Goal: Information Seeking & Learning: Learn about a topic

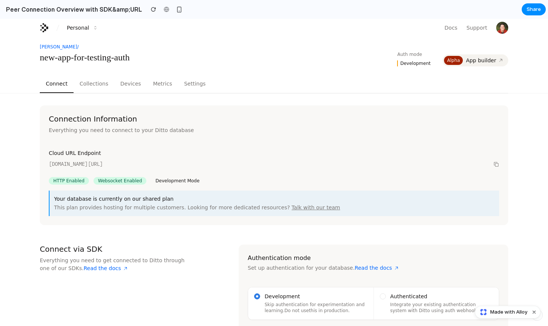
click at [495, 166] on icon at bounding box center [496, 164] width 6 height 6
click at [90, 85] on button "Collections" at bounding box center [94, 84] width 41 height 18
click at [50, 87] on button "Connect" at bounding box center [57, 84] width 34 height 18
click at [88, 27] on button "Personal" at bounding box center [83, 28] width 44 height 12
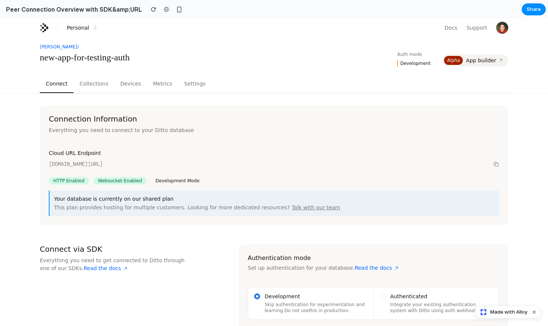
click at [137, 42] on div "[PERSON_NAME] / new-app-for-testing-auth Auth mode Development Alpha App builder" at bounding box center [274, 56] width 469 height 39
click at [106, 84] on button "Collections" at bounding box center [94, 84] width 41 height 18
click at [56, 83] on button "Connect" at bounding box center [57, 84] width 34 height 18
click at [413, 65] on span "Development" at bounding box center [413, 63] width 33 height 6
click at [175, 182] on div "Development Mode" at bounding box center [177, 181] width 53 height 8
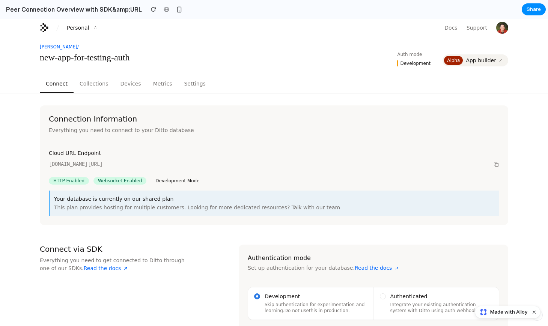
click at [118, 181] on div "Websocket Enabled" at bounding box center [120, 181] width 53 height 8
click at [74, 180] on div "HTTP Enabled" at bounding box center [69, 181] width 40 height 8
click at [112, 180] on div "Websocket Enabled" at bounding box center [120, 181] width 53 height 8
click at [157, 180] on div "Development Mode" at bounding box center [177, 181] width 53 height 8
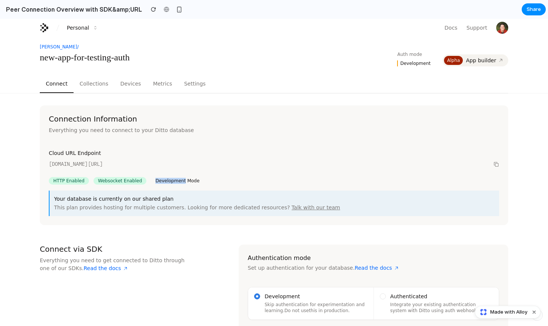
click at [173, 182] on div "Development Mode" at bounding box center [177, 181] width 53 height 8
click at [220, 185] on div "Cloud URL Endpoint [DOMAIN_NAME][URL] HTTP Enabled Websocket Enabled Developmen…" at bounding box center [274, 182] width 469 height 85
click at [133, 180] on div "Websocket Enabled" at bounding box center [120, 181] width 53 height 8
click at [179, 181] on div "Development Mode" at bounding box center [177, 181] width 53 height 8
click at [107, 84] on button "Collections" at bounding box center [94, 84] width 41 height 18
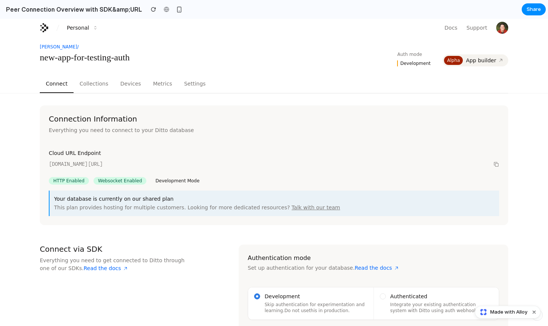
click at [103, 86] on button "Collections" at bounding box center [94, 84] width 41 height 18
